Goal: Information Seeking & Learning: Learn about a topic

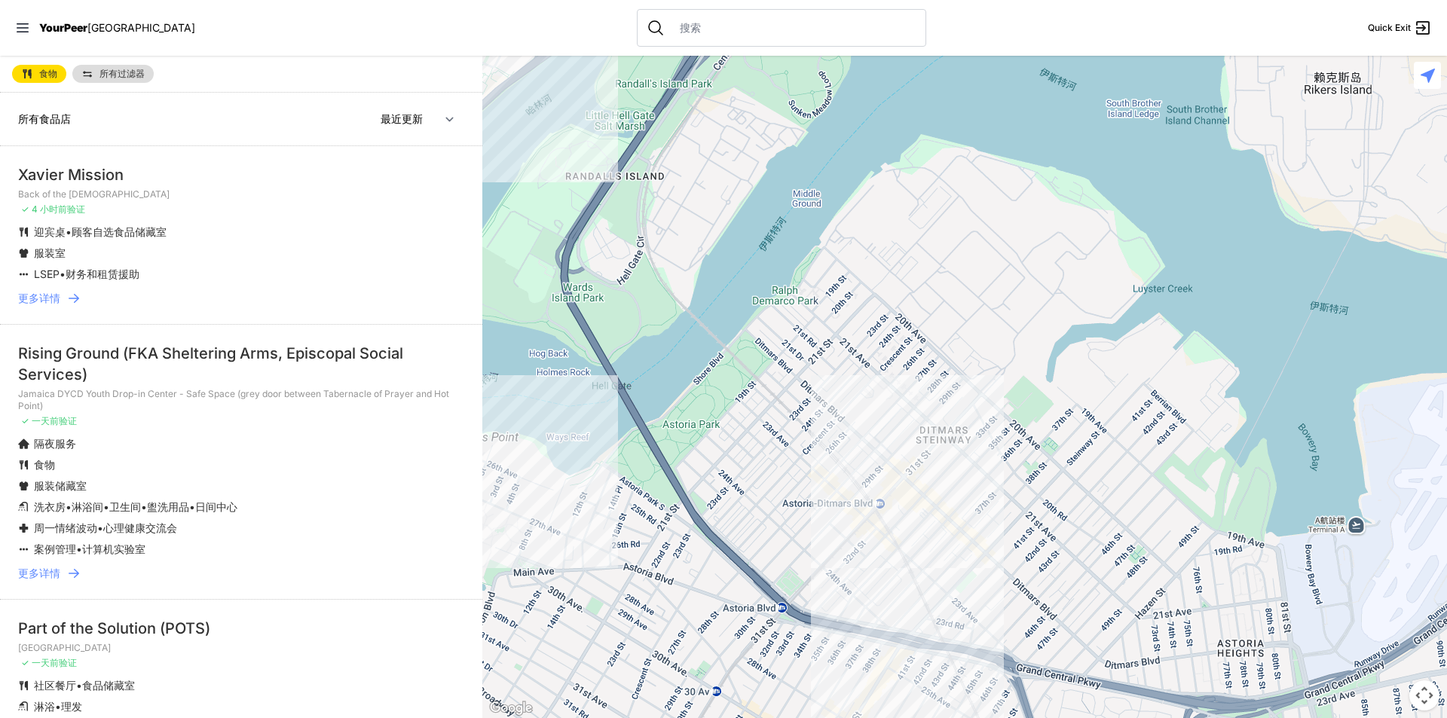
drag, startPoint x: 1062, startPoint y: 315, endPoint x: 0, endPoint y: 285, distance: 1062.3
click at [0, 285] on main "食物 所有过滤器 所有食品店 附近 最近更新 大多数服务 [PERSON_NAME] Mission Back of the [DEMOGRAPHIC_DAT…" at bounding box center [723, 387] width 1447 height 662
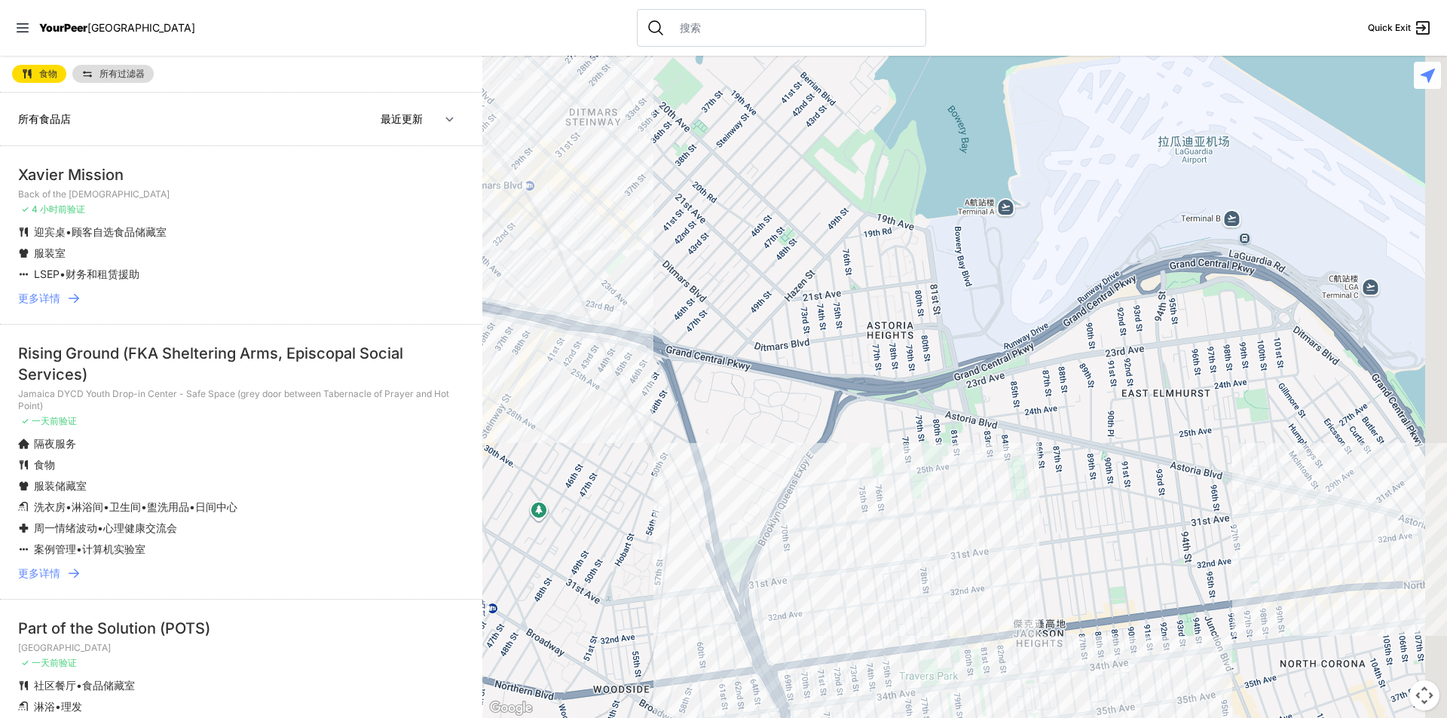
drag, startPoint x: 926, startPoint y: 255, endPoint x: 574, endPoint y: -66, distance: 476.9
click at [574, 0] on html "查看地图 关闭面板 YourPeer [GEOGRAPHIC_DATA] Quick Exit 单身成人 家庭 汤厨 食品储藏室 化妆品 洗手间 淋浴 洗衣店…" at bounding box center [723, 359] width 1447 height 718
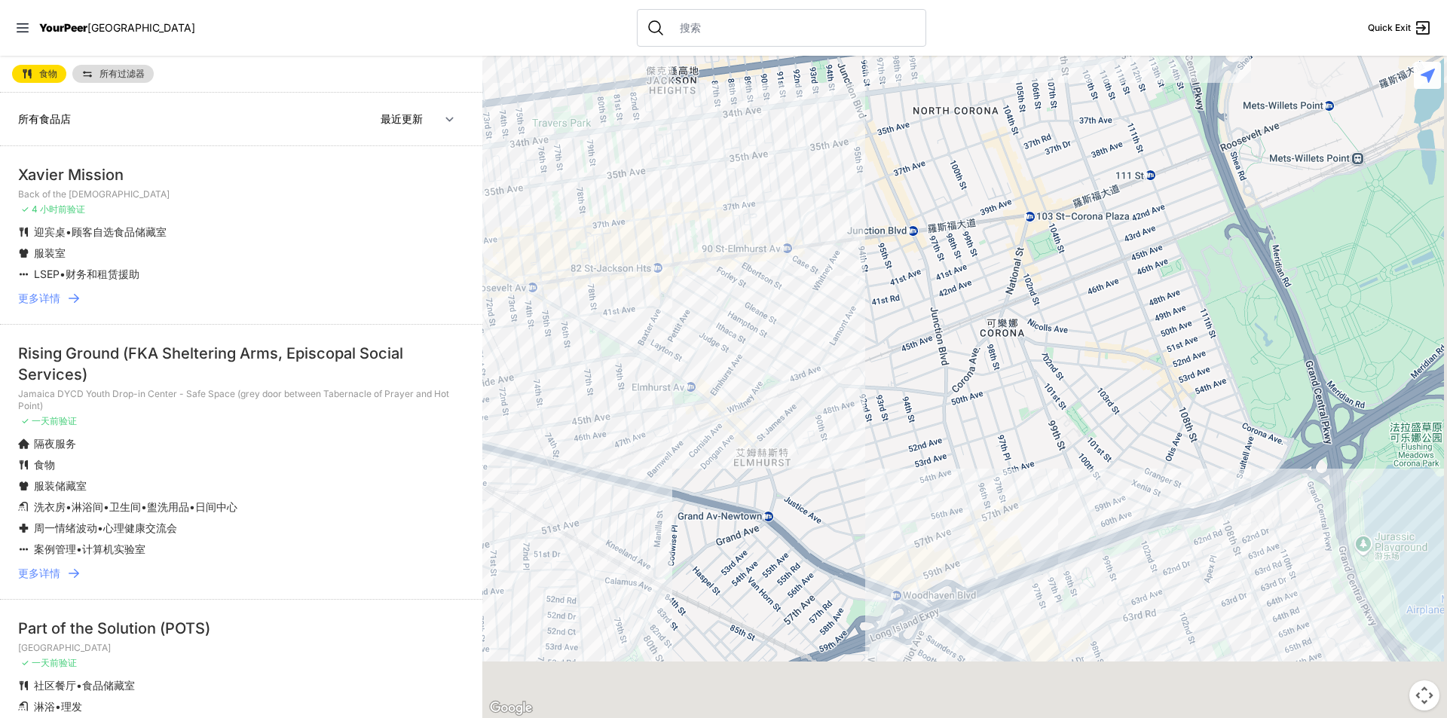
drag, startPoint x: 1400, startPoint y: 629, endPoint x: 1036, endPoint y: 75, distance: 663.5
click at [1036, 75] on div at bounding box center [964, 387] width 965 height 662
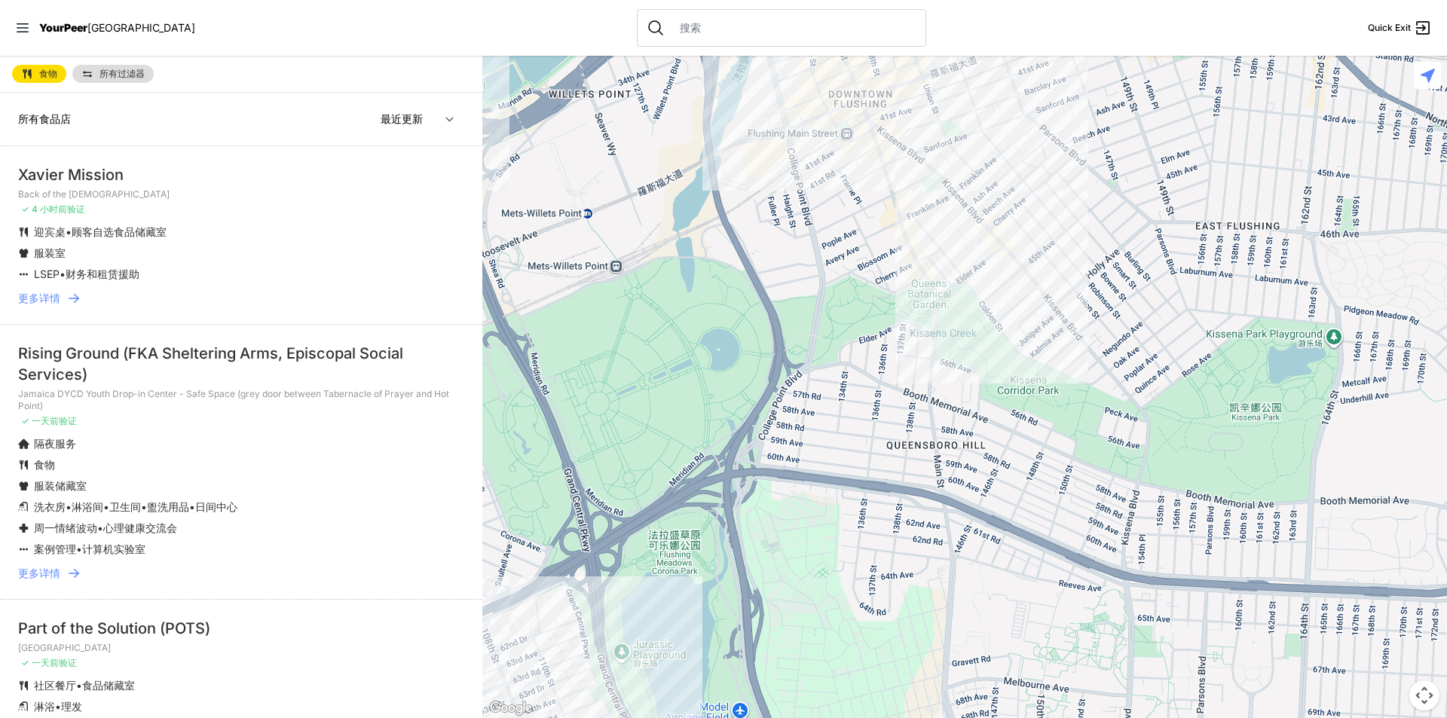
drag, startPoint x: 1402, startPoint y: 638, endPoint x: 694, endPoint y: 748, distance: 716.2
click at [694, 717] on html "查看地图 关闭面板 YourPeer [GEOGRAPHIC_DATA] Quick Exit 单身成人 家庭 汤厨 食品储藏室 化妆品 洗手间 淋浴 洗衣店…" at bounding box center [723, 359] width 1447 height 718
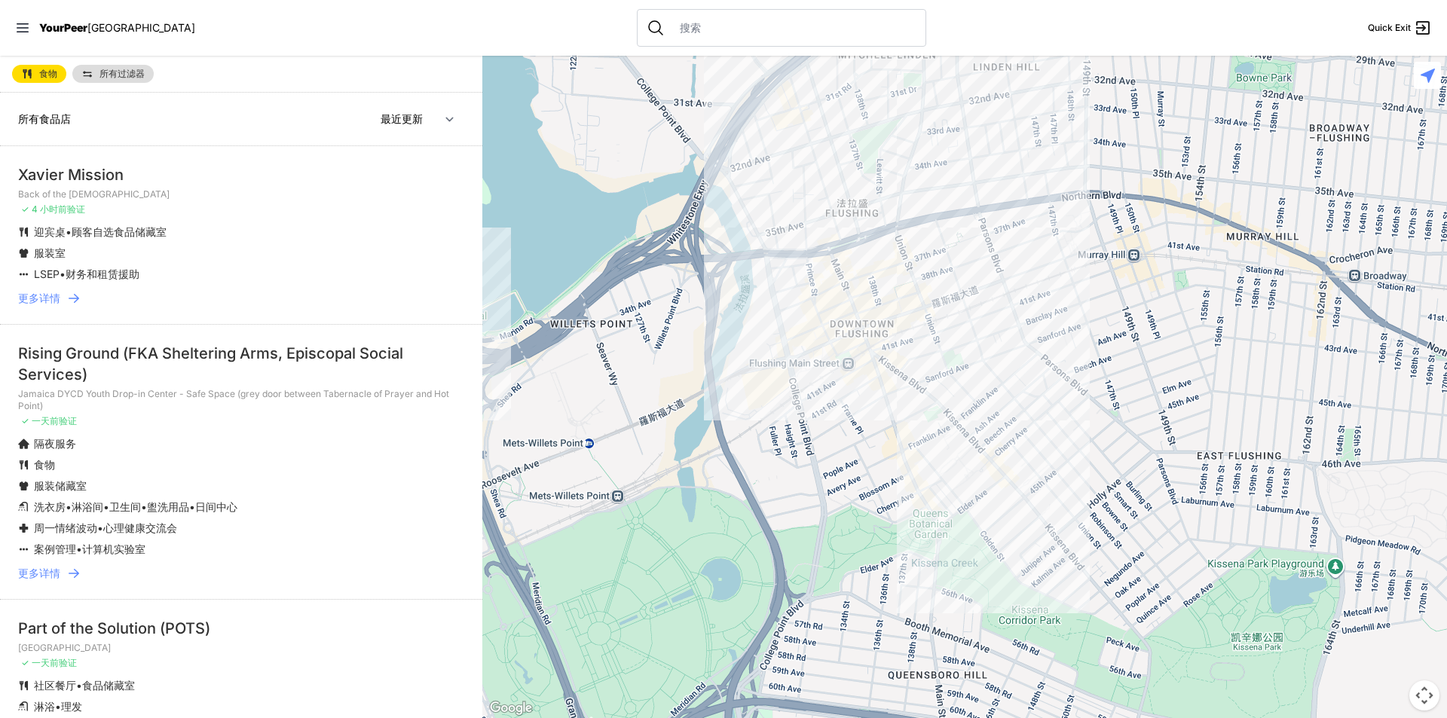
drag, startPoint x: 1185, startPoint y: 307, endPoint x: 1198, endPoint y: 542, distance: 234.7
click at [1198, 542] on div at bounding box center [964, 387] width 965 height 662
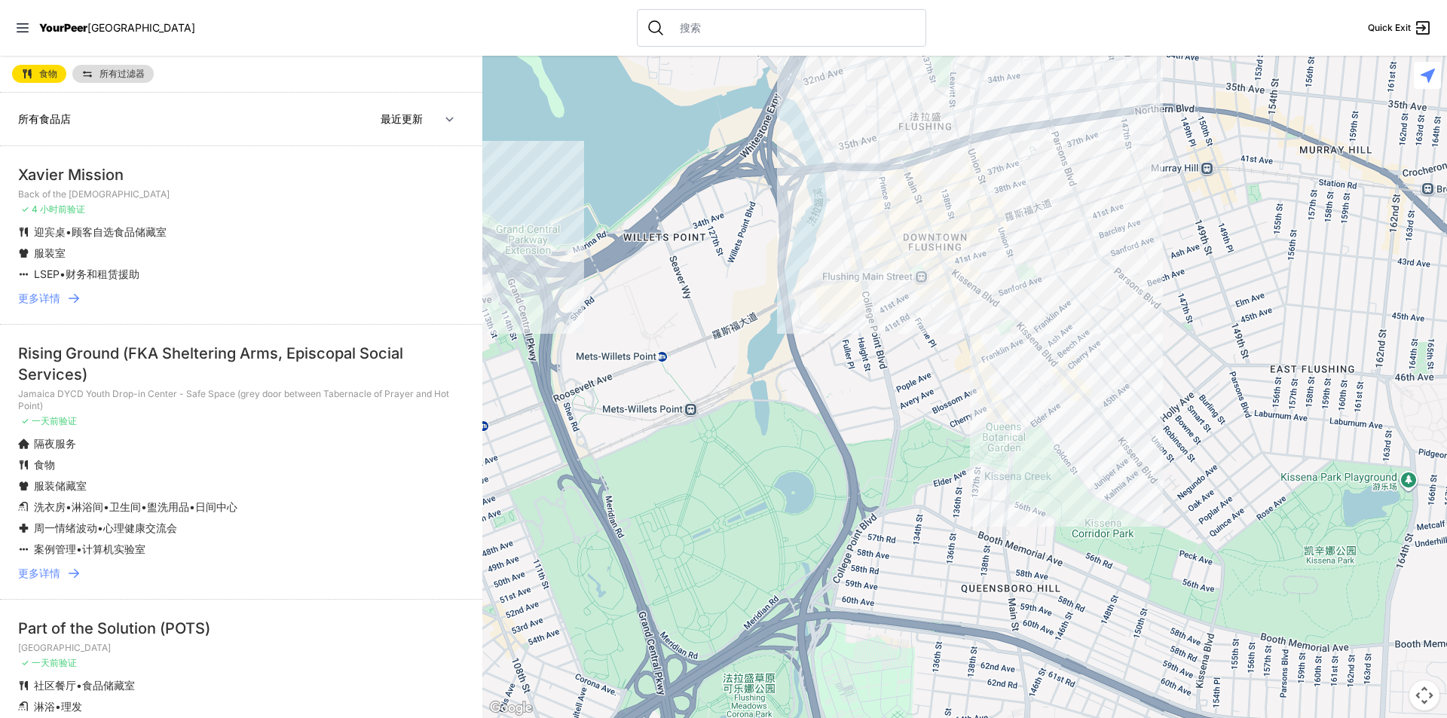
drag, startPoint x: 1198, startPoint y: 546, endPoint x: 1270, endPoint y: 456, distance: 115.2
click at [1270, 456] on div at bounding box center [964, 387] width 965 height 662
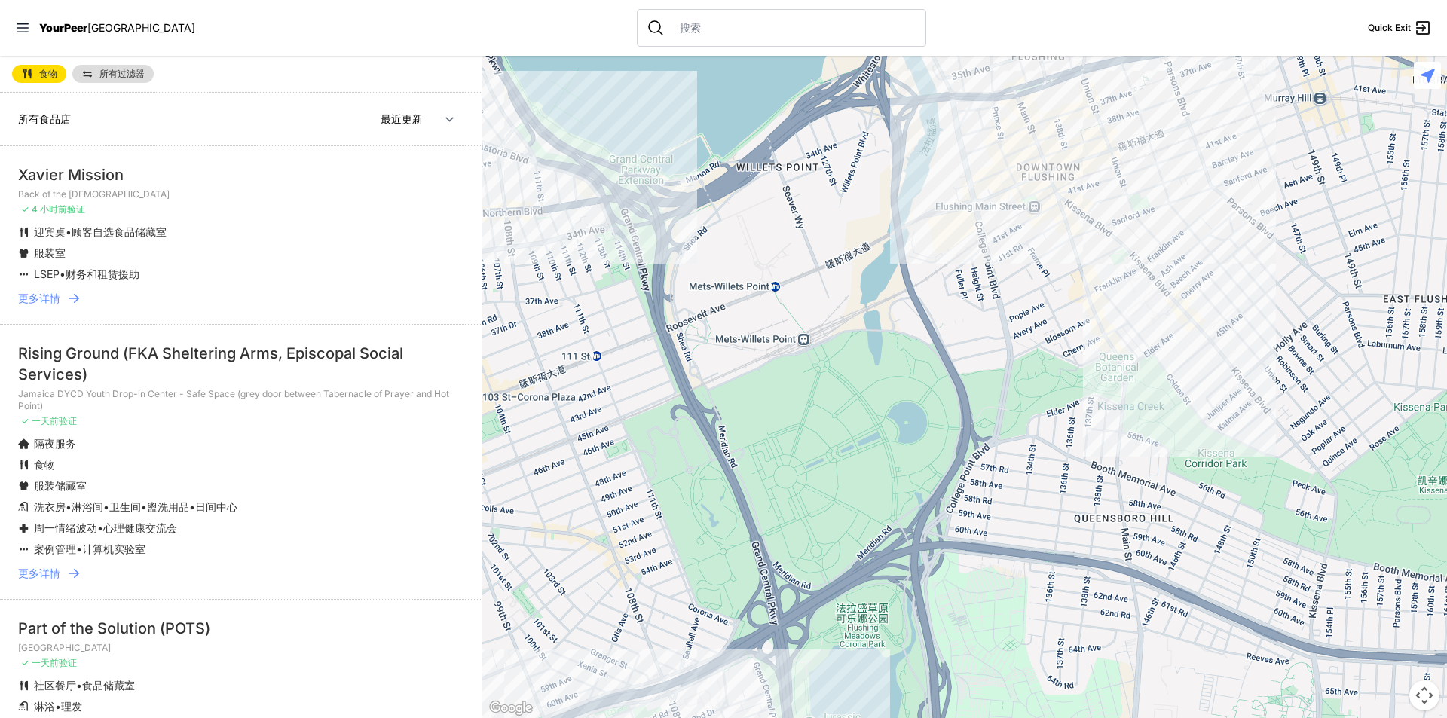
drag, startPoint x: 1270, startPoint y: 456, endPoint x: 1384, endPoint y: 384, distance: 135.1
click at [1384, 384] on div at bounding box center [964, 387] width 965 height 662
drag, startPoint x: 452, startPoint y: 522, endPoint x: 503, endPoint y: 511, distance: 52.3
click at [503, 511] on main "食物 所有过滤器 所有食品店 附近 最近更新 大多数服务 [PERSON_NAME] Mission Back of the [DEMOGRAPHIC_DAT…" at bounding box center [723, 387] width 1447 height 662
drag, startPoint x: 409, startPoint y: 461, endPoint x: 416, endPoint y: 420, distance: 42.0
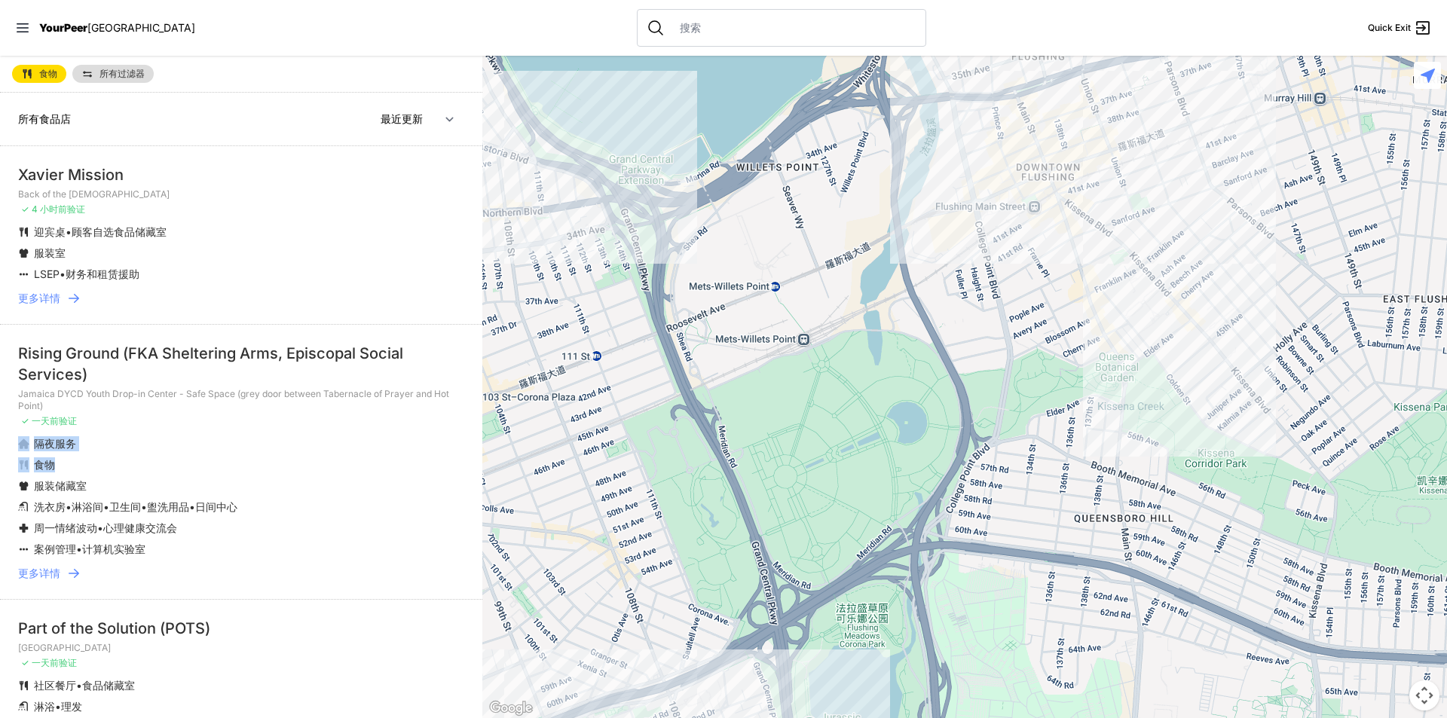
click at [416, 420] on li "Rising Ground (FKA Sheltering Arms, Episcopal Social Services) [GEOGRAPHIC_DATA…" at bounding box center [241, 461] width 482 height 275
click at [323, 270] on li "LSEP • 财务和租赁援助" at bounding box center [211, 274] width 386 height 15
drag, startPoint x: 246, startPoint y: 442, endPoint x: 271, endPoint y: 426, distance: 29.5
click at [271, 426] on li "Rising Ground (FKA Sheltering Arms, Episcopal Social Services) [GEOGRAPHIC_DATA…" at bounding box center [241, 461] width 482 height 275
